Goal: Task Accomplishment & Management: Manage account settings

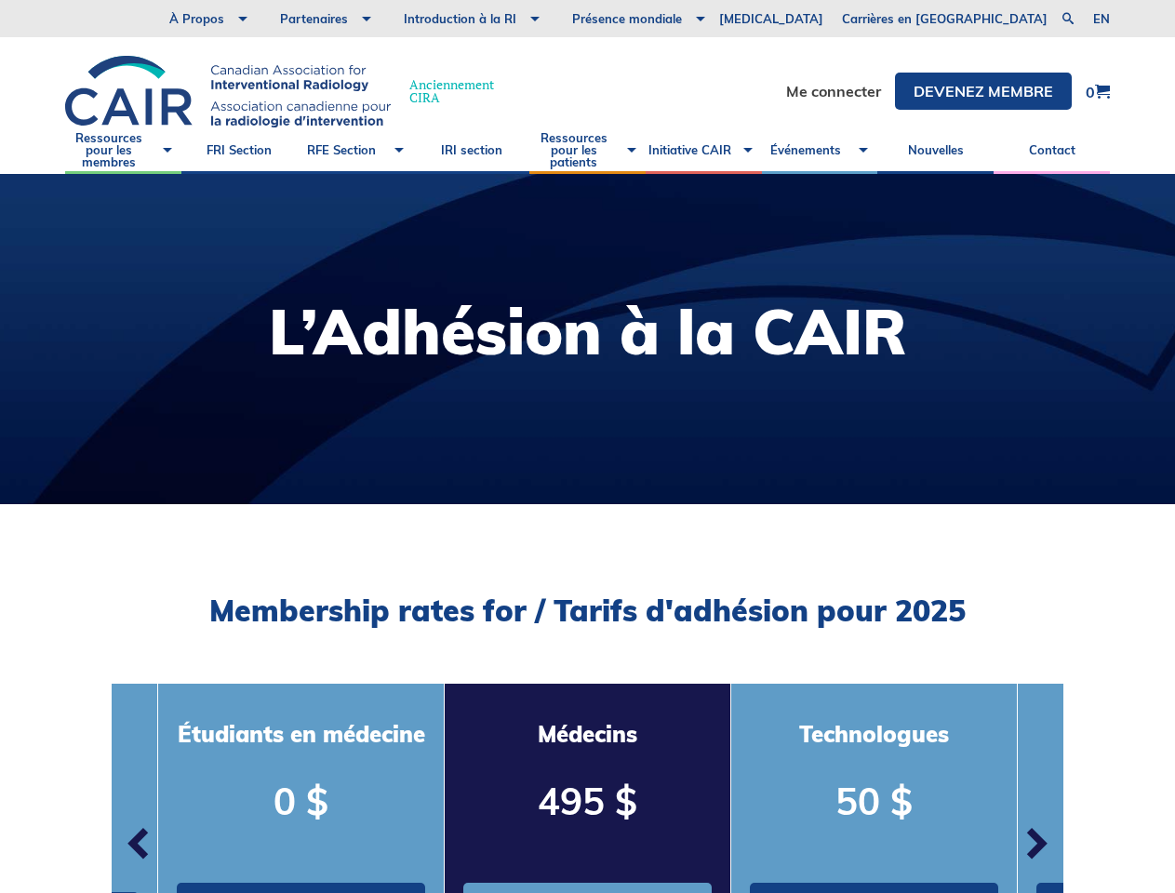
click at [587, 447] on div at bounding box center [587, 339] width 1175 height 330
click at [1068, 19] on link at bounding box center [1068, 18] width 22 height 22
click at [140, 847] on span "button" at bounding box center [140, 844] width 56 height 56
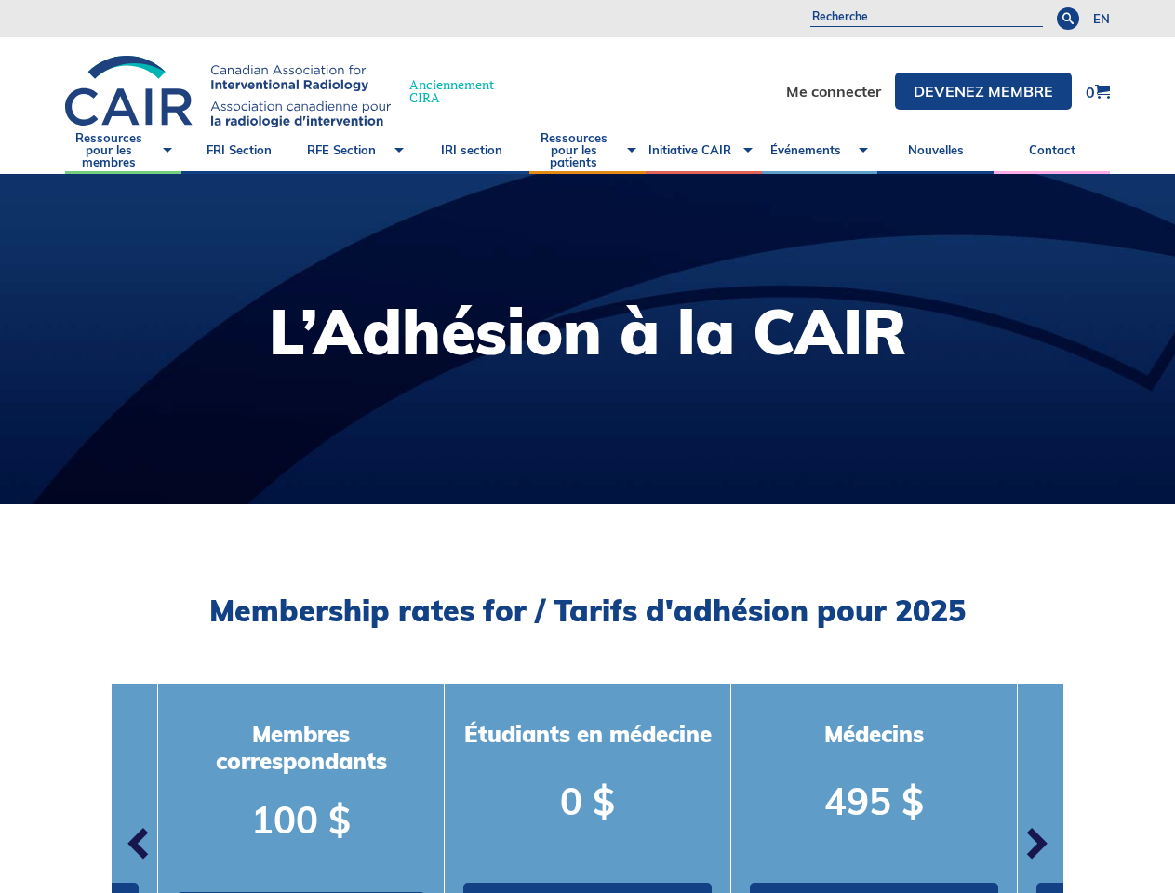
click at [750, 779] on p "495 $" at bounding box center [874, 801] width 248 height 52
click at [1036, 847] on span "button" at bounding box center [1036, 844] width 56 height 56
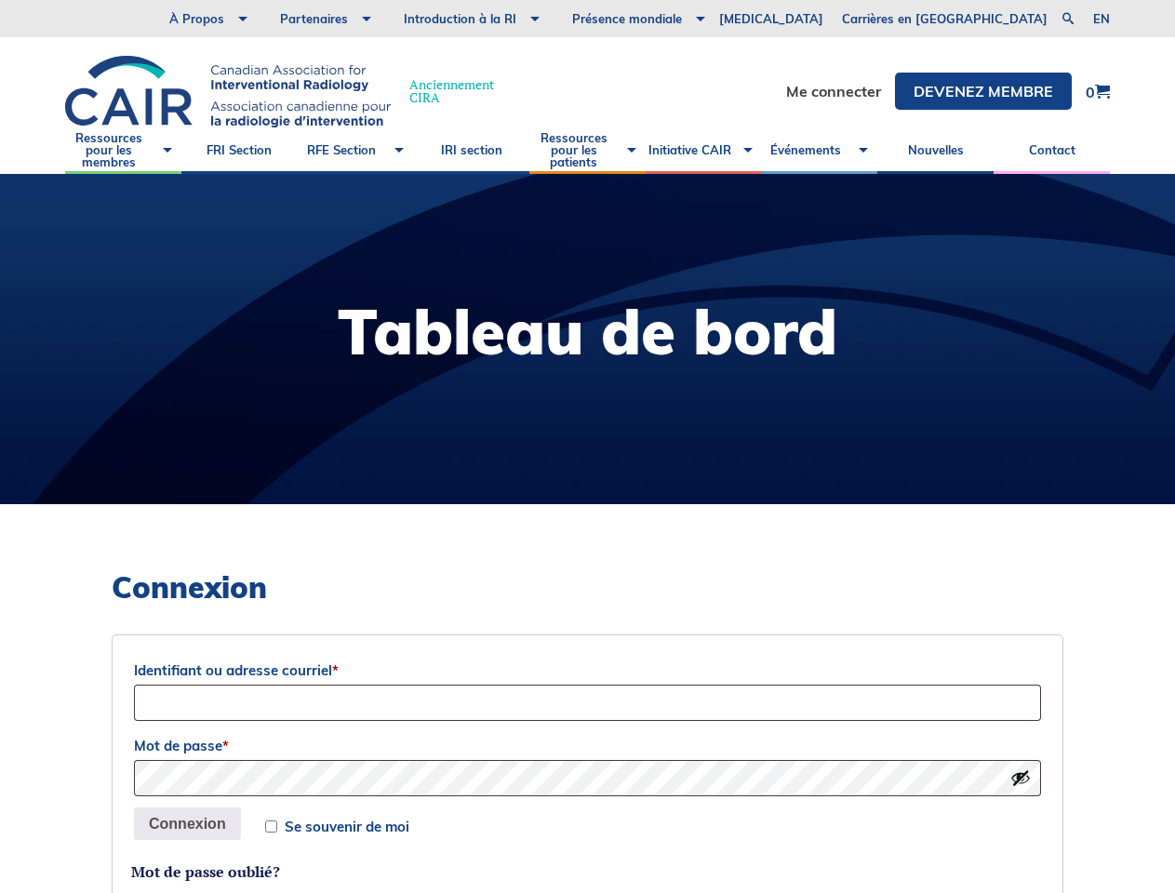
click at [587, 447] on div at bounding box center [587, 339] width 1175 height 330
click at [1068, 19] on link at bounding box center [1068, 18] width 22 height 22
click at [1021, 778] on button "Afficher le mot de passe" at bounding box center [1021, 778] width 20 height 20
